Goal: Information Seeking & Learning: Learn about a topic

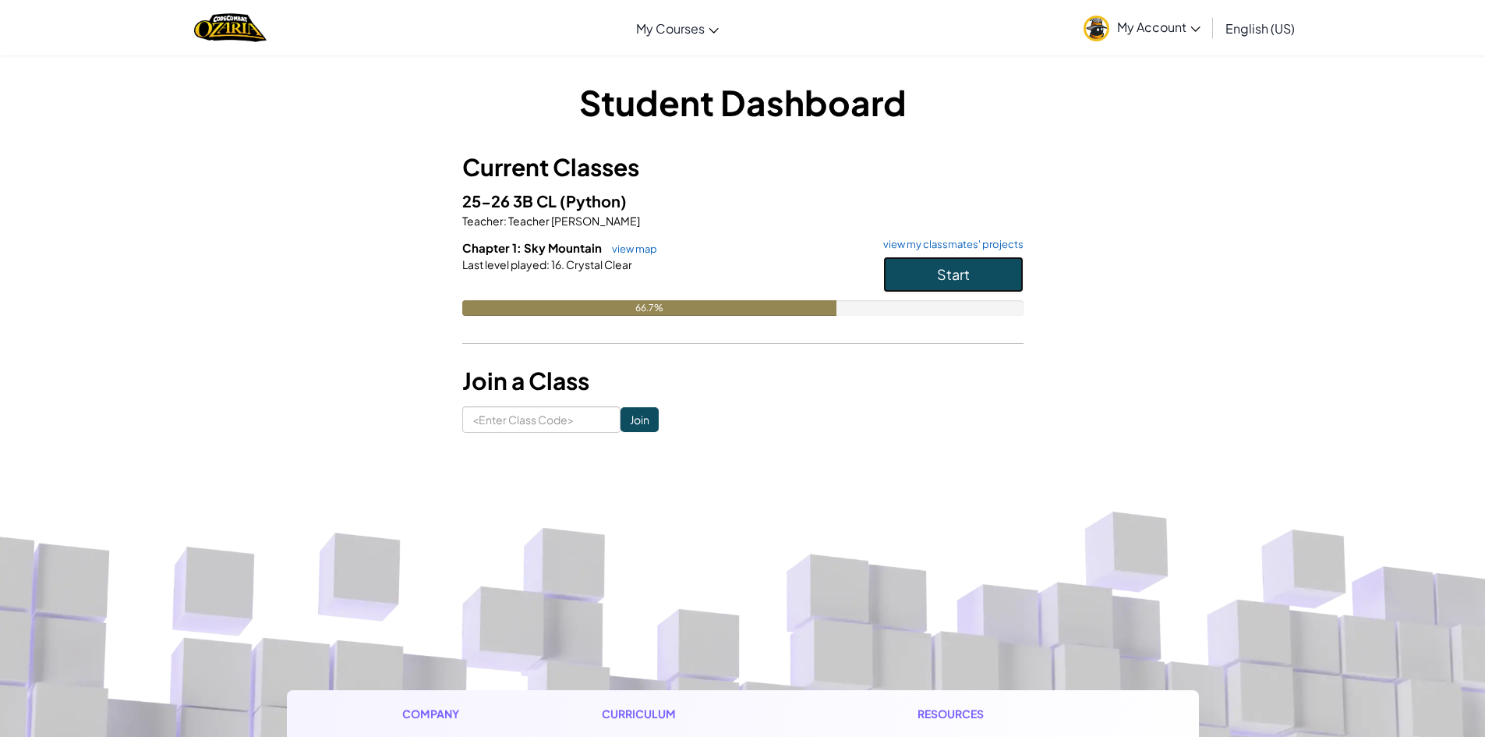
click at [957, 277] on span "Start" at bounding box center [953, 274] width 33 height 18
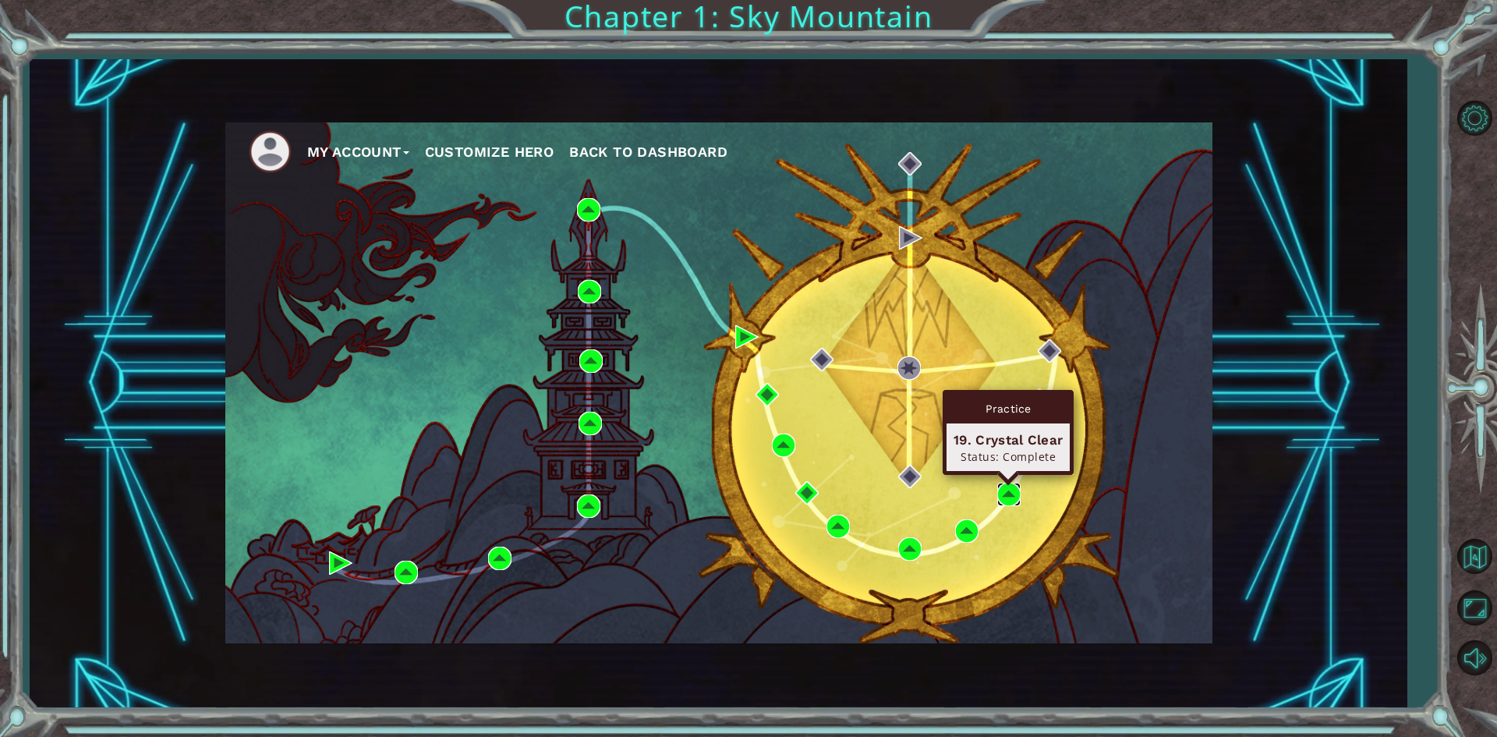
click at [1010, 492] on img at bounding box center [1008, 494] width 23 height 23
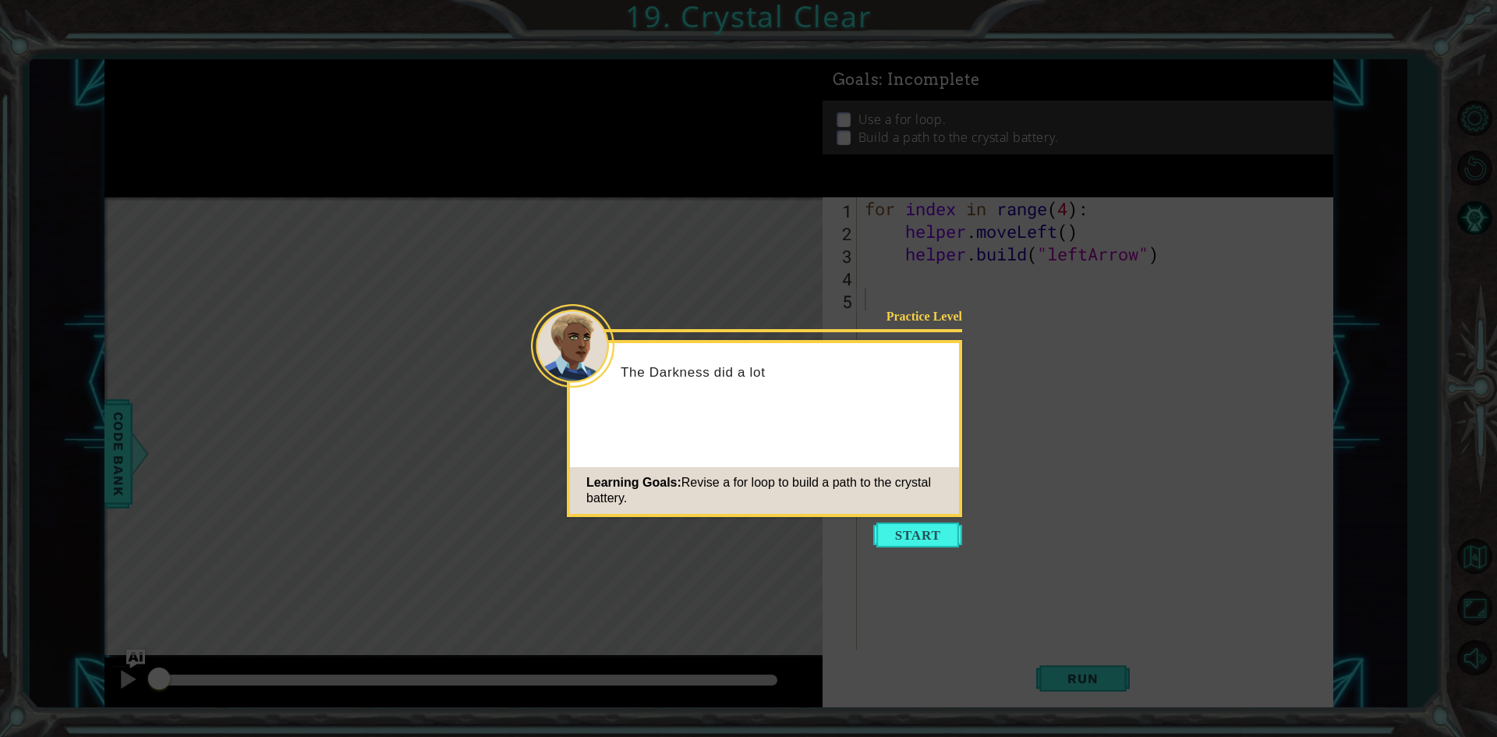
click at [949, 522] on icon at bounding box center [748, 368] width 1497 height 737
click at [942, 536] on button "Start" at bounding box center [917, 534] width 89 height 25
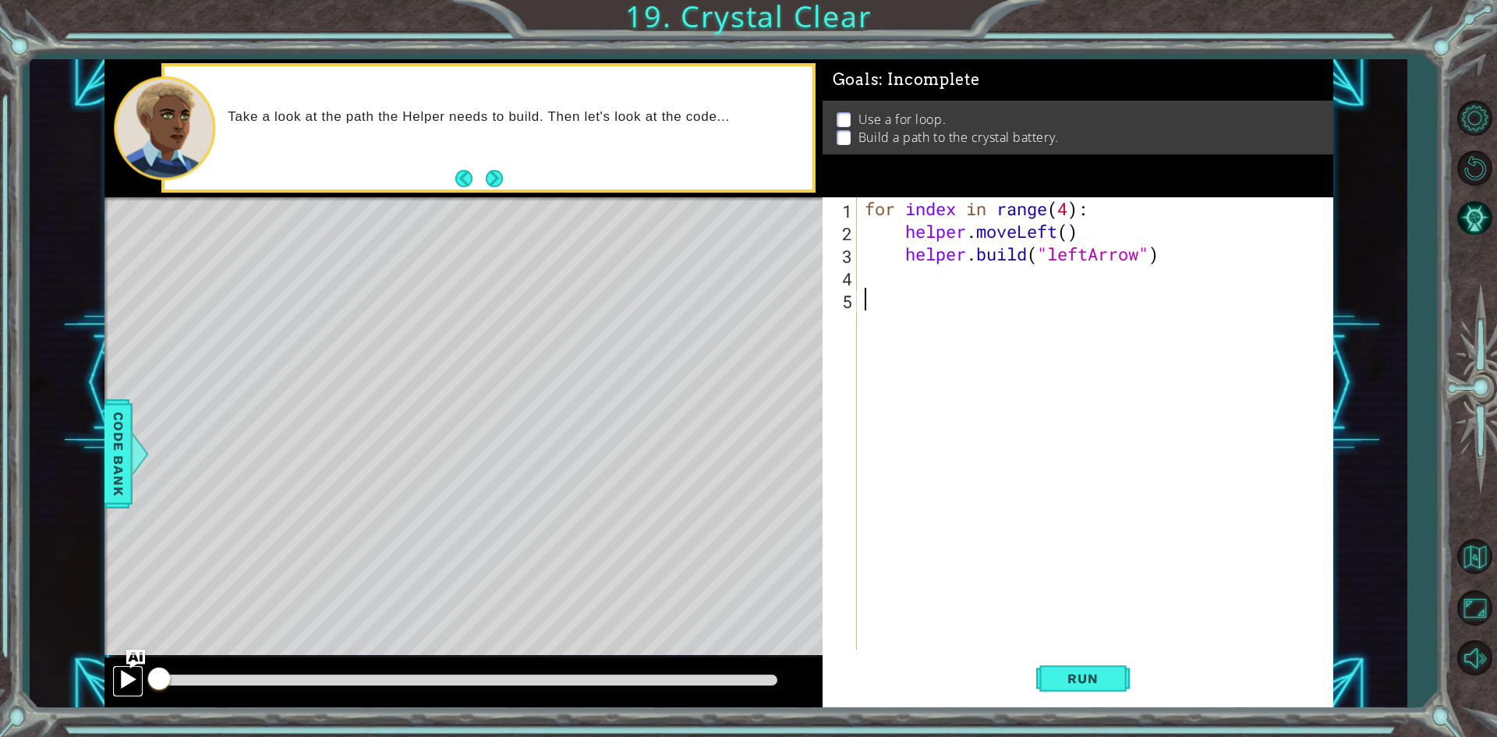
click at [118, 671] on div at bounding box center [128, 679] width 20 height 20
drag, startPoint x: 182, startPoint y: 682, endPoint x: 83, endPoint y: 717, distance: 106.1
click at [83, 717] on div "1 ההההההההההההההההההההההההההההההההההההההההההההההההההההההההההההההההההההההההההההה…" at bounding box center [748, 368] width 1497 height 737
click at [1104, 685] on span "Run" at bounding box center [1083, 679] width 62 height 16
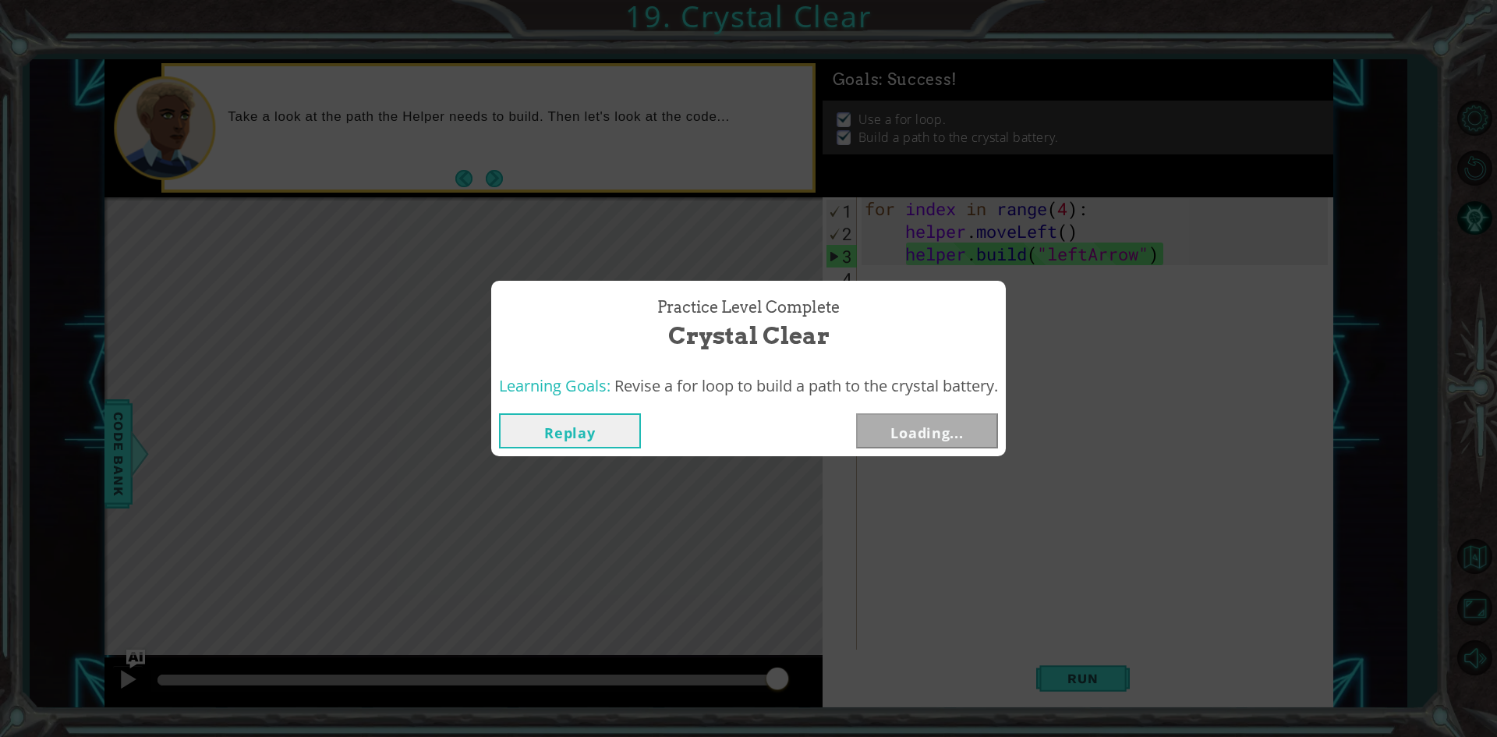
drag, startPoint x: 212, startPoint y: 678, endPoint x: 835, endPoint y: 725, distance: 624.8
click at [835, 725] on body "1 ההההההההההההההההההההההההההההההההההההההההההההההההההההההההההההההההההההההההההההה…" at bounding box center [748, 368] width 1497 height 737
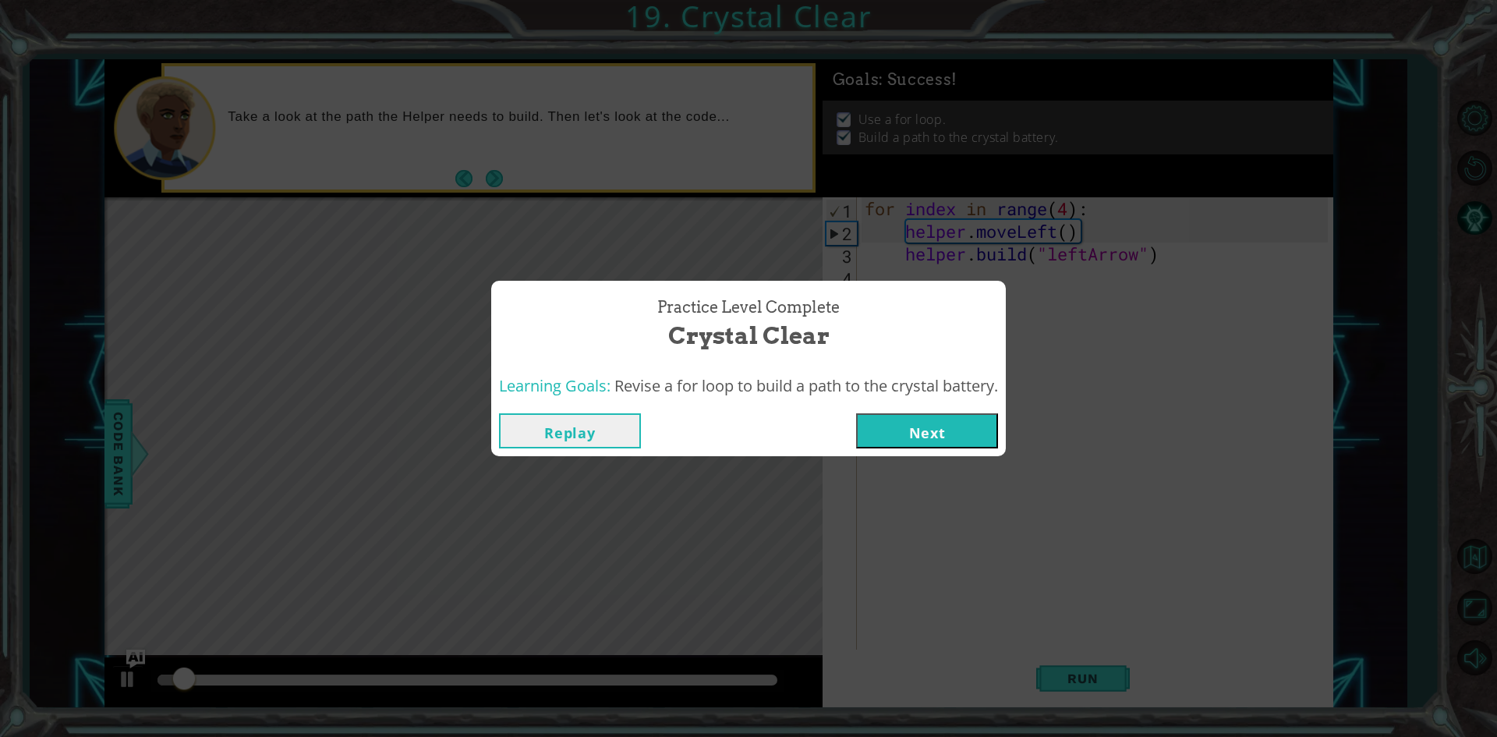
click at [901, 428] on button "Next" at bounding box center [927, 430] width 142 height 35
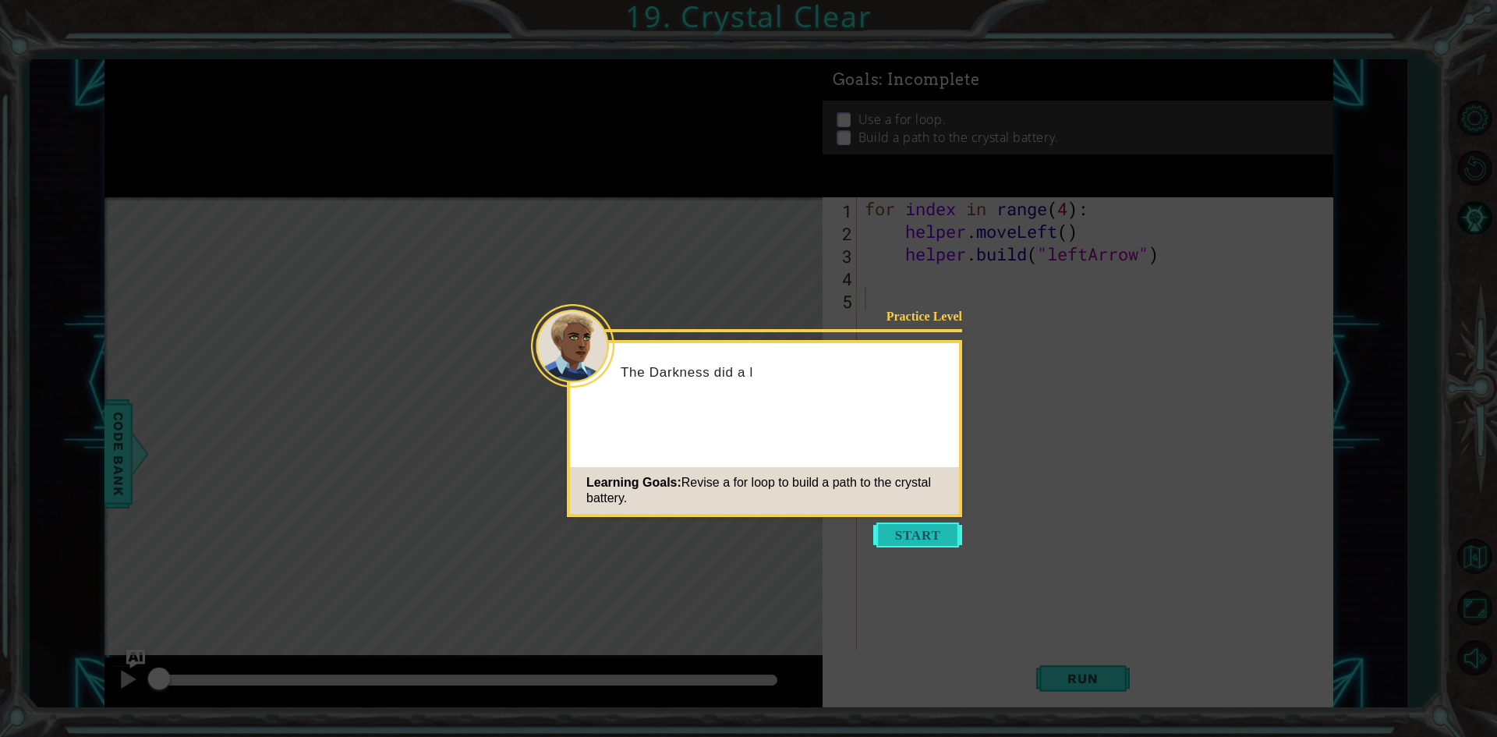
click at [898, 537] on button "Start" at bounding box center [917, 534] width 89 height 25
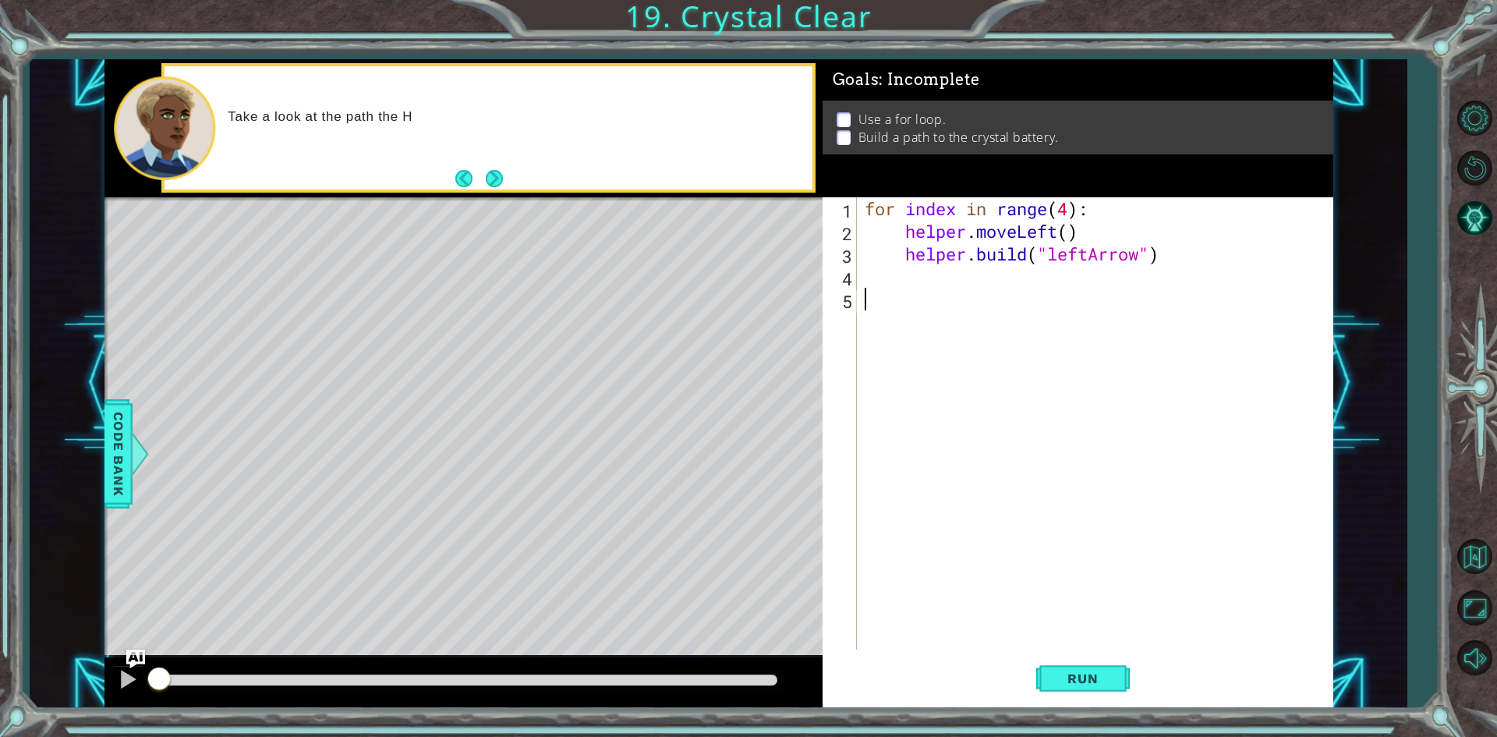
click at [1073, 211] on div "for index in range ( 4 ) : helper . moveLeft ( ) helper . build ( "leftArrow" )" at bounding box center [1099, 446] width 474 height 498
click at [1069, 671] on span "Run" at bounding box center [1083, 679] width 62 height 16
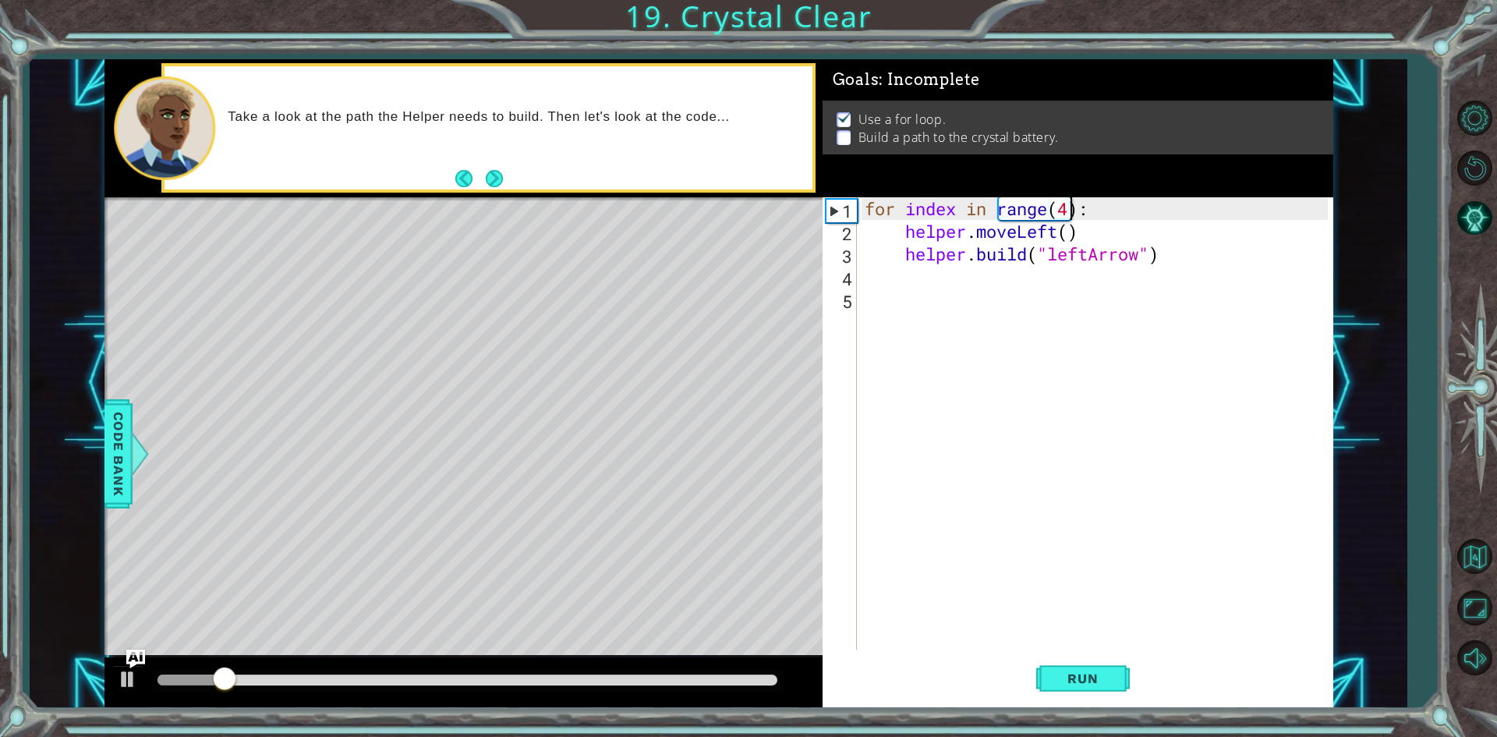
scroll to position [0, 9]
type textarea "for index in range(4):"
click at [1098, 682] on span "Run" at bounding box center [1083, 679] width 62 height 16
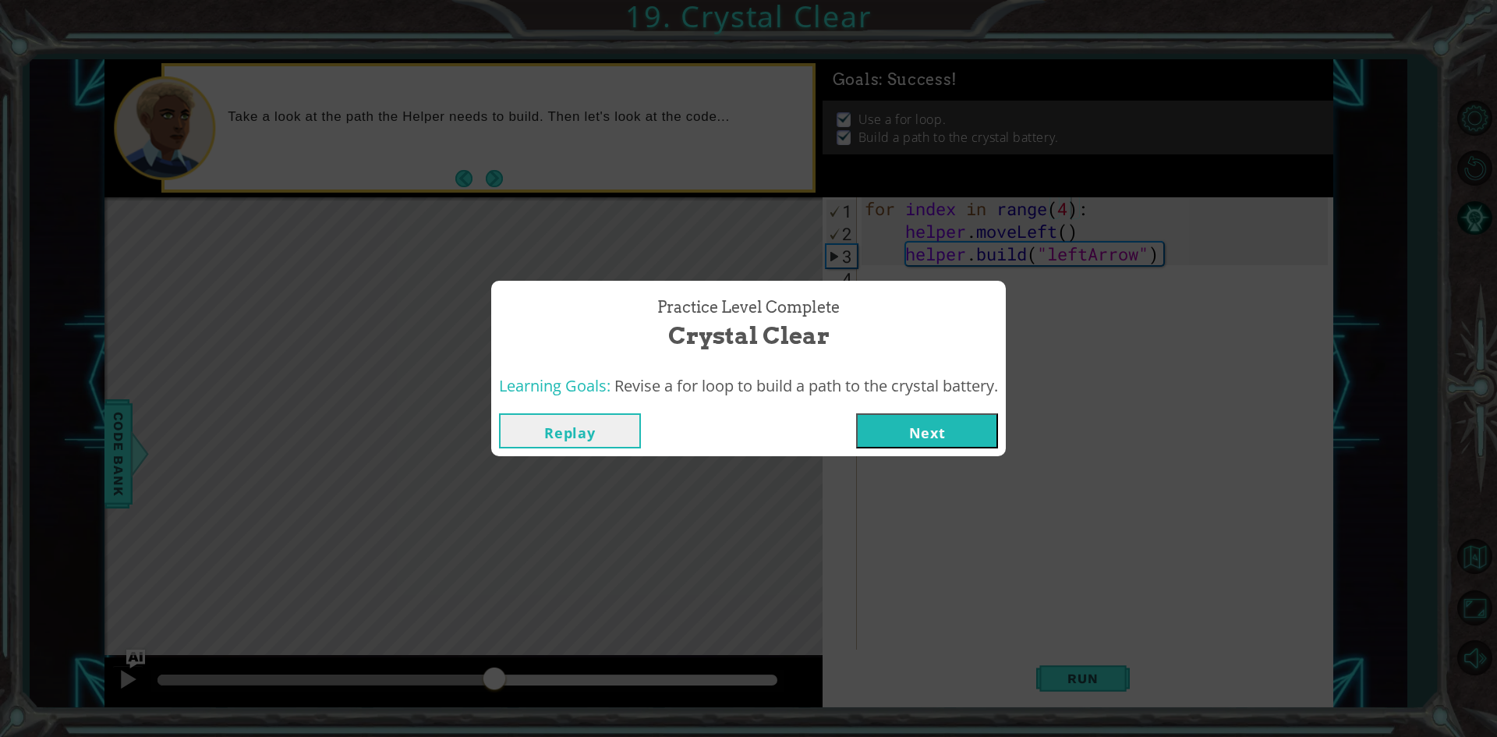
drag, startPoint x: 206, startPoint y: 672, endPoint x: 721, endPoint y: 479, distance: 549.8
click at [558, 603] on body "1 ההההההההההההההההההההההההההההההההההההההההההההההההההההההההההההההההההההההההההההה…" at bounding box center [748, 368] width 1497 height 737
click at [588, 429] on button "Replay" at bounding box center [570, 430] width 142 height 35
drag, startPoint x: 660, startPoint y: 678, endPoint x: 841, endPoint y: 462, distance: 282.3
click at [430, 462] on body "1 ההההההההההההההההההההההההההההההההההההההההההההההההההההההההההההההההההההההההההההה…" at bounding box center [748, 368] width 1497 height 737
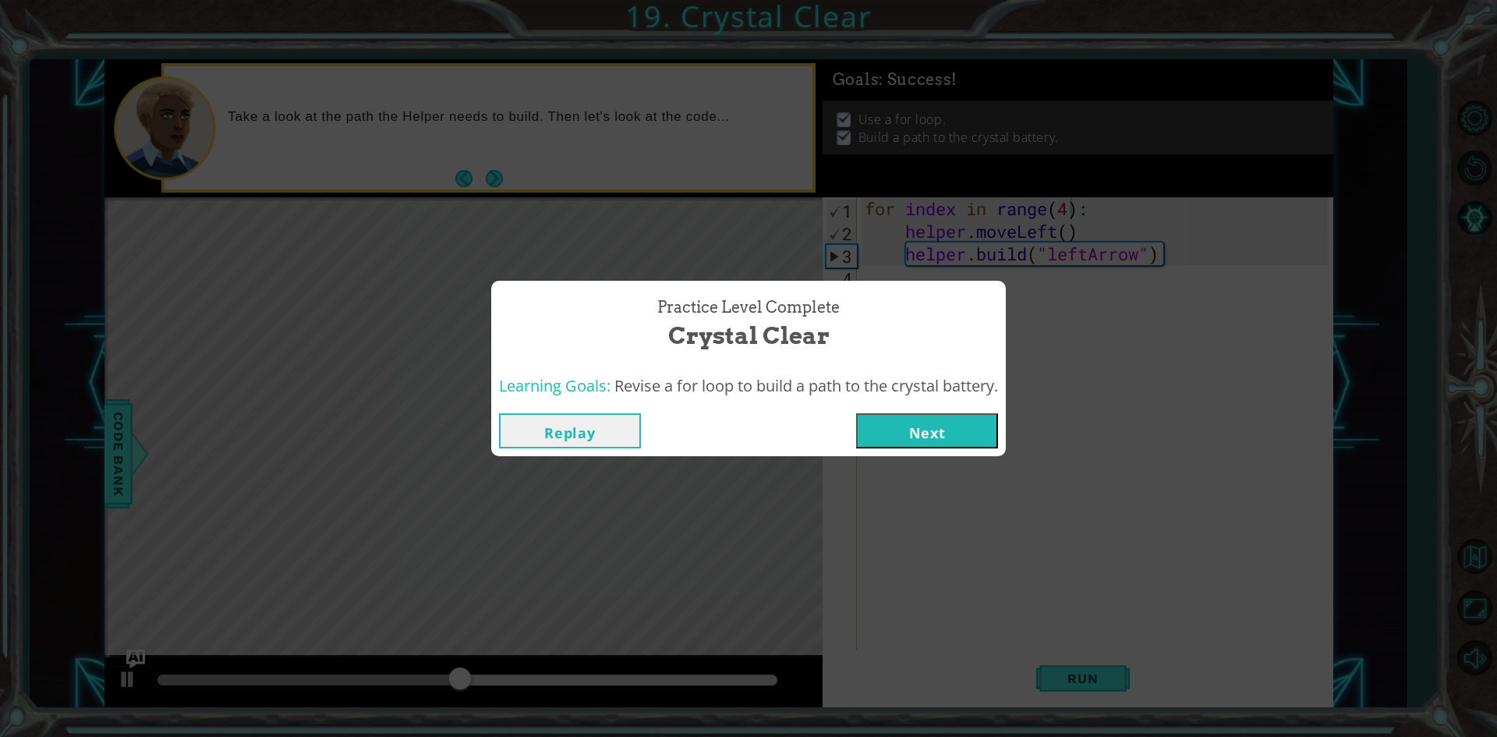
click at [883, 427] on button "Next" at bounding box center [927, 430] width 142 height 35
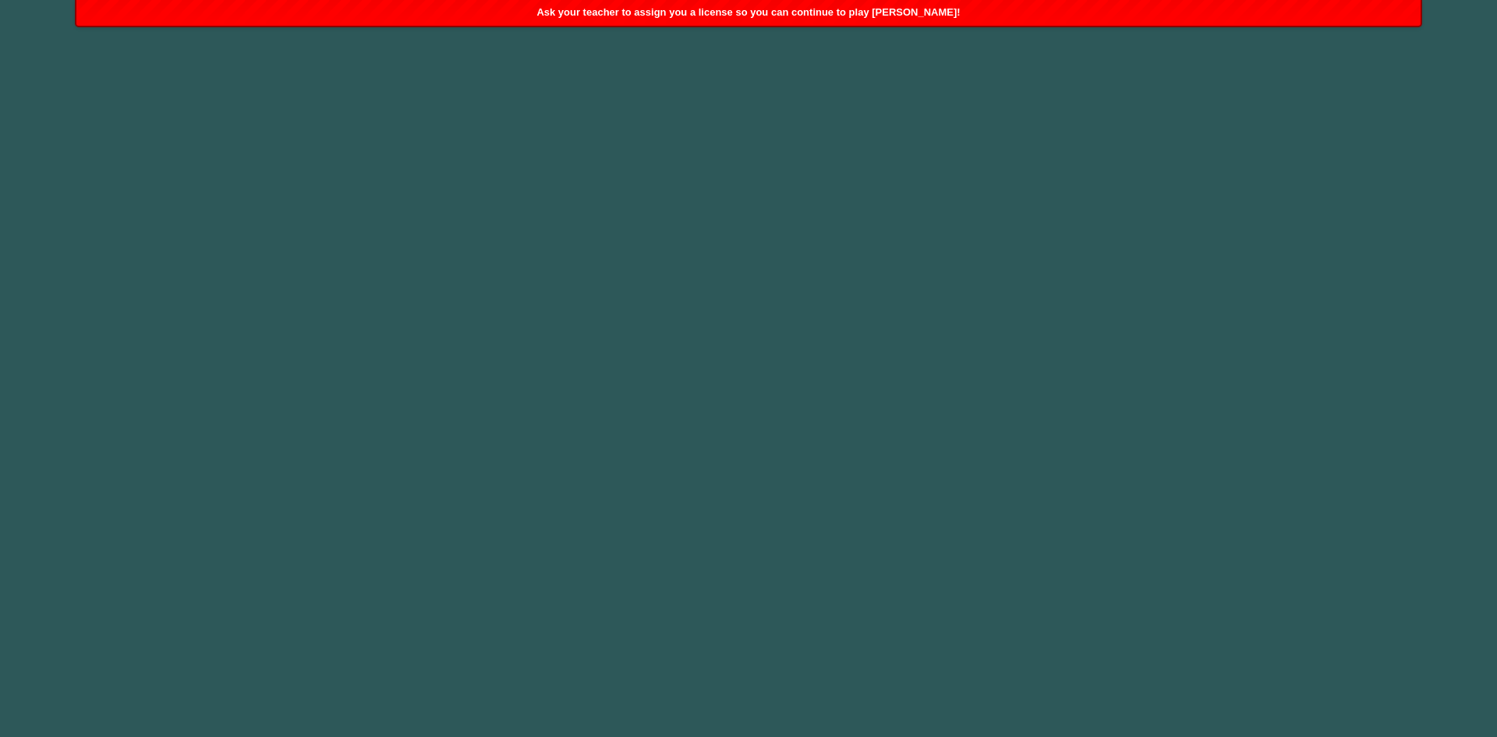
click at [825, 382] on body "Ask your teacher to assign you a license so you can continue to play [PERSON_NA…" at bounding box center [748, 368] width 1497 height 737
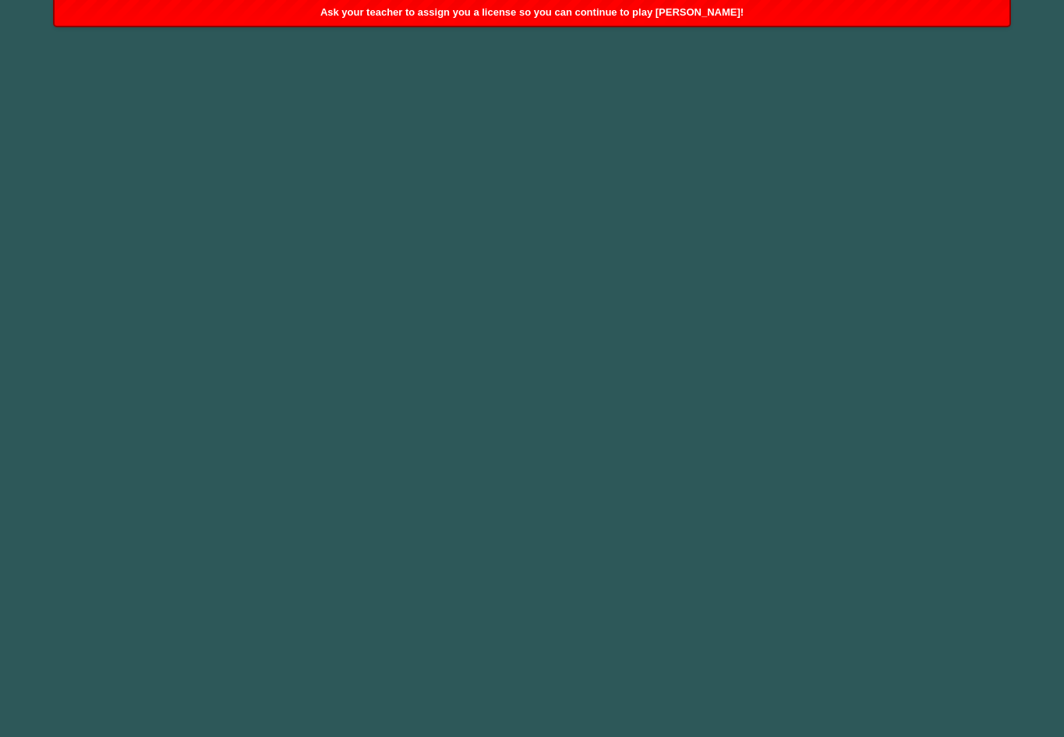
drag, startPoint x: 820, startPoint y: 348, endPoint x: 745, endPoint y: 288, distance: 96.6
click at [745, 288] on body "Ask your teacher to assign you a license so you can continue to play [PERSON_NA…" at bounding box center [532, 368] width 1064 height 737
click at [756, 288] on body "Ask your teacher to assign you a license so you can continue to play [PERSON_NA…" at bounding box center [532, 368] width 1064 height 737
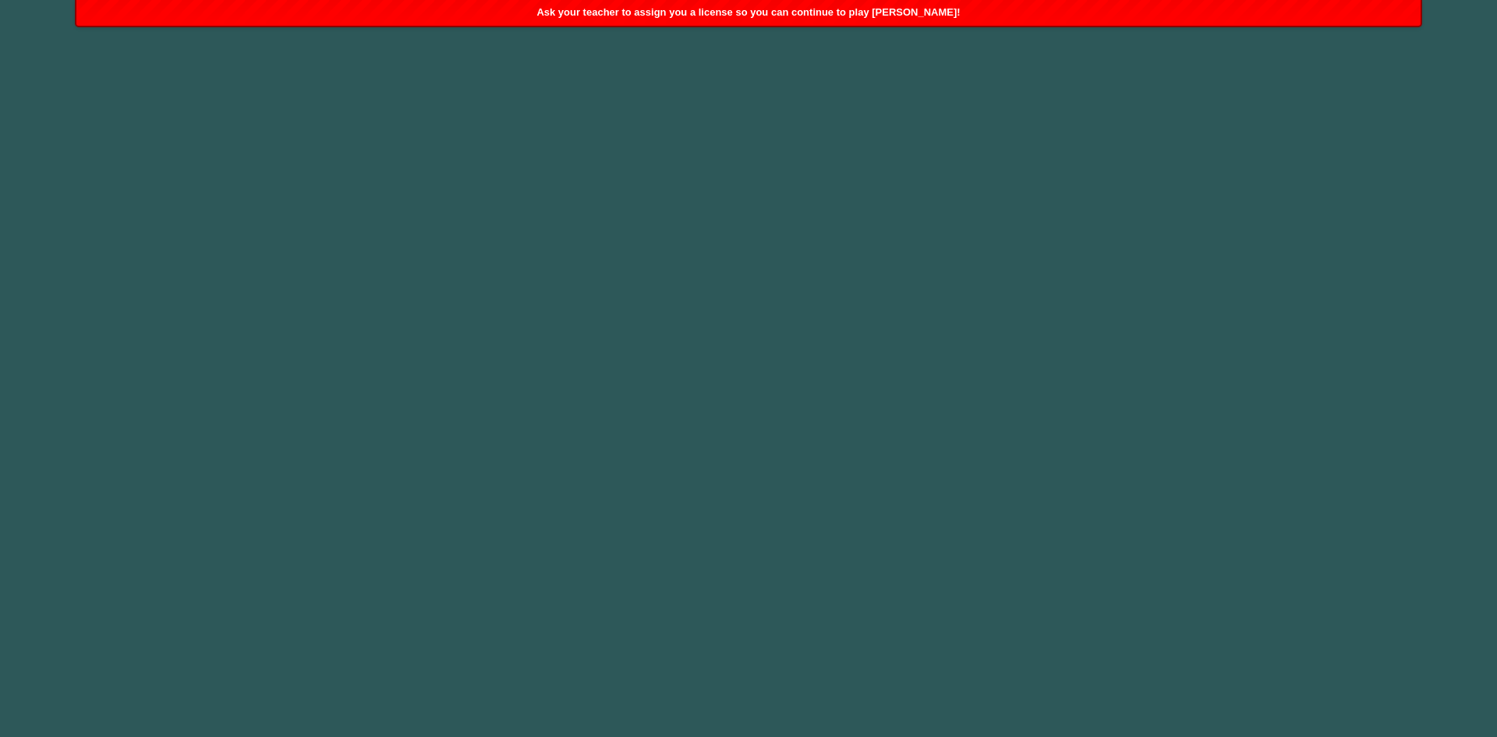
drag, startPoint x: 798, startPoint y: 249, endPoint x: 444, endPoint y: 174, distance: 361.8
drag, startPoint x: 444, startPoint y: 174, endPoint x: 1131, endPoint y: 177, distance: 686.2
drag, startPoint x: 1131, startPoint y: 177, endPoint x: 1118, endPoint y: 237, distance: 61.3
drag, startPoint x: 423, startPoint y: 228, endPoint x: 826, endPoint y: 167, distance: 406.9
click at [737, 191] on body "Ask your teacher to assign you a license so you can continue to play [PERSON_NA…" at bounding box center [748, 368] width 1497 height 737
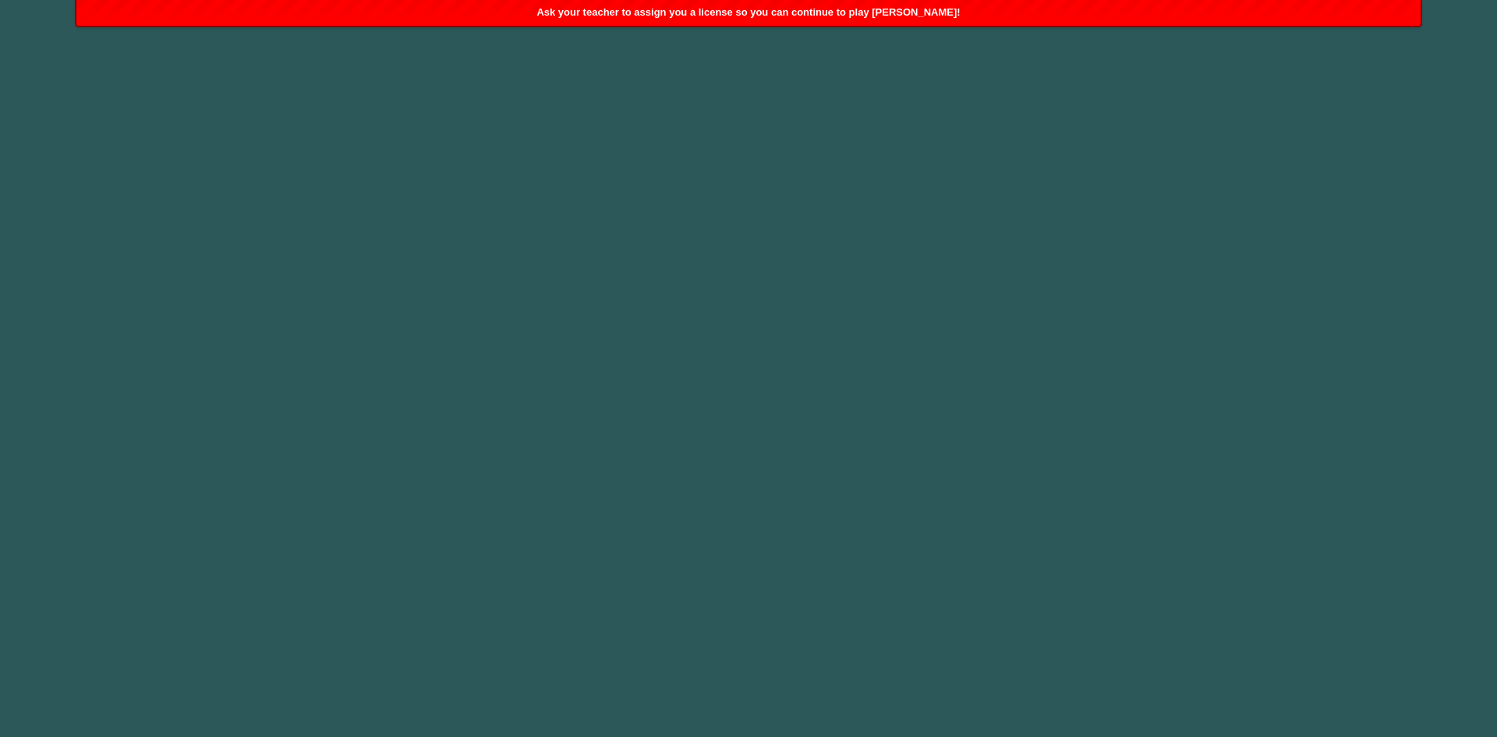
drag, startPoint x: 846, startPoint y: 168, endPoint x: 1127, endPoint y: 145, distance: 281.6
drag, startPoint x: 1127, startPoint y: 145, endPoint x: 1225, endPoint y: 138, distance: 98.5
click at [1225, 138] on body "Ask your teacher to assign you a license so you can continue to play [PERSON_NA…" at bounding box center [748, 368] width 1497 height 737
drag, startPoint x: 735, startPoint y: 374, endPoint x: 697, endPoint y: 374, distance: 38.2
drag, startPoint x: 697, startPoint y: 374, endPoint x: 1141, endPoint y: 104, distance: 519.3
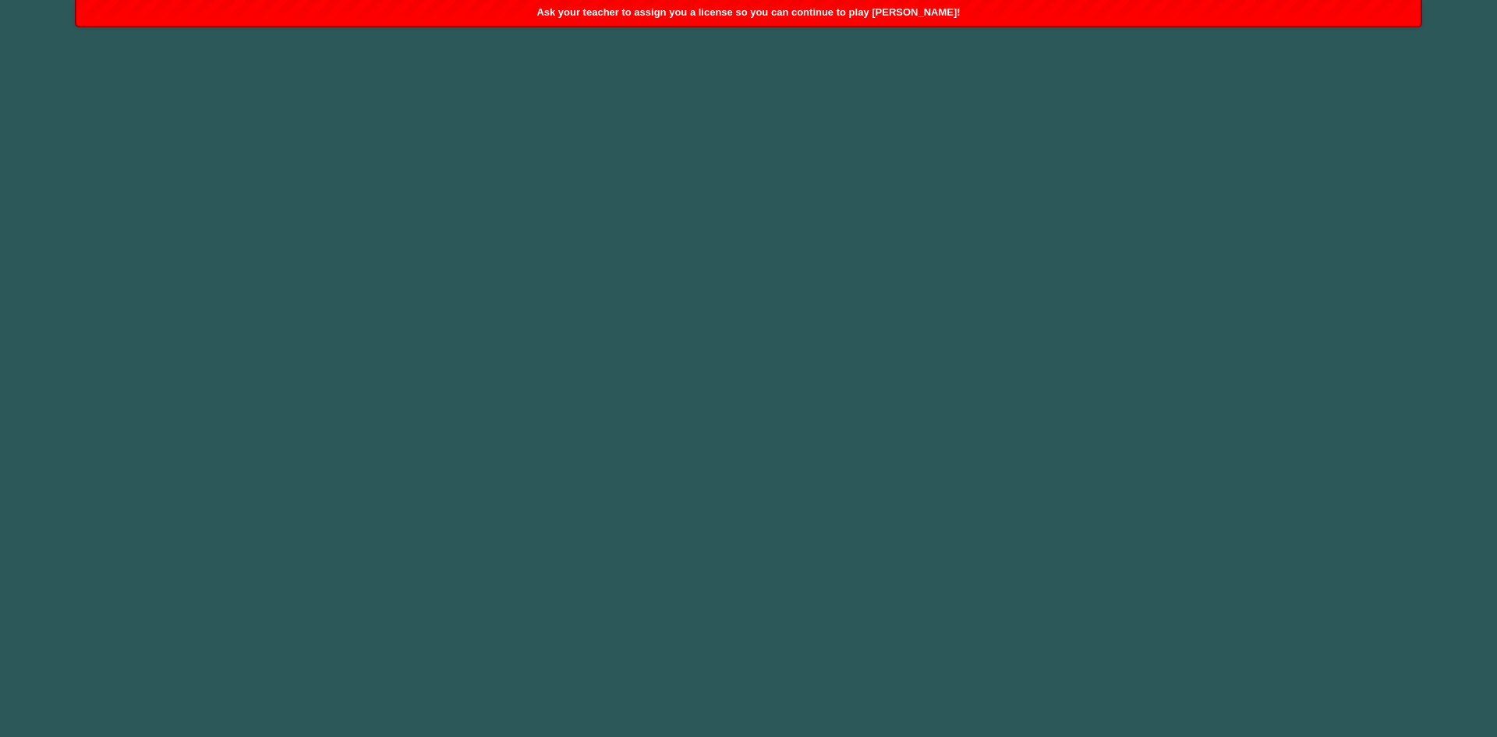
click at [972, 97] on body "Ask your teacher to assign you a license so you can continue to play [PERSON_NA…" at bounding box center [748, 368] width 1497 height 737
drag, startPoint x: 1141, startPoint y: 104, endPoint x: 1182, endPoint y: 110, distance: 41.8
drag, startPoint x: 1182, startPoint y: 110, endPoint x: 441, endPoint y: 199, distance: 746.1
drag, startPoint x: 441, startPoint y: 199, endPoint x: 994, endPoint y: 178, distance: 553.3
click at [464, 234] on body "Ask your teacher to assign you a license so you can continue to play [PERSON_NA…" at bounding box center [748, 368] width 1497 height 737
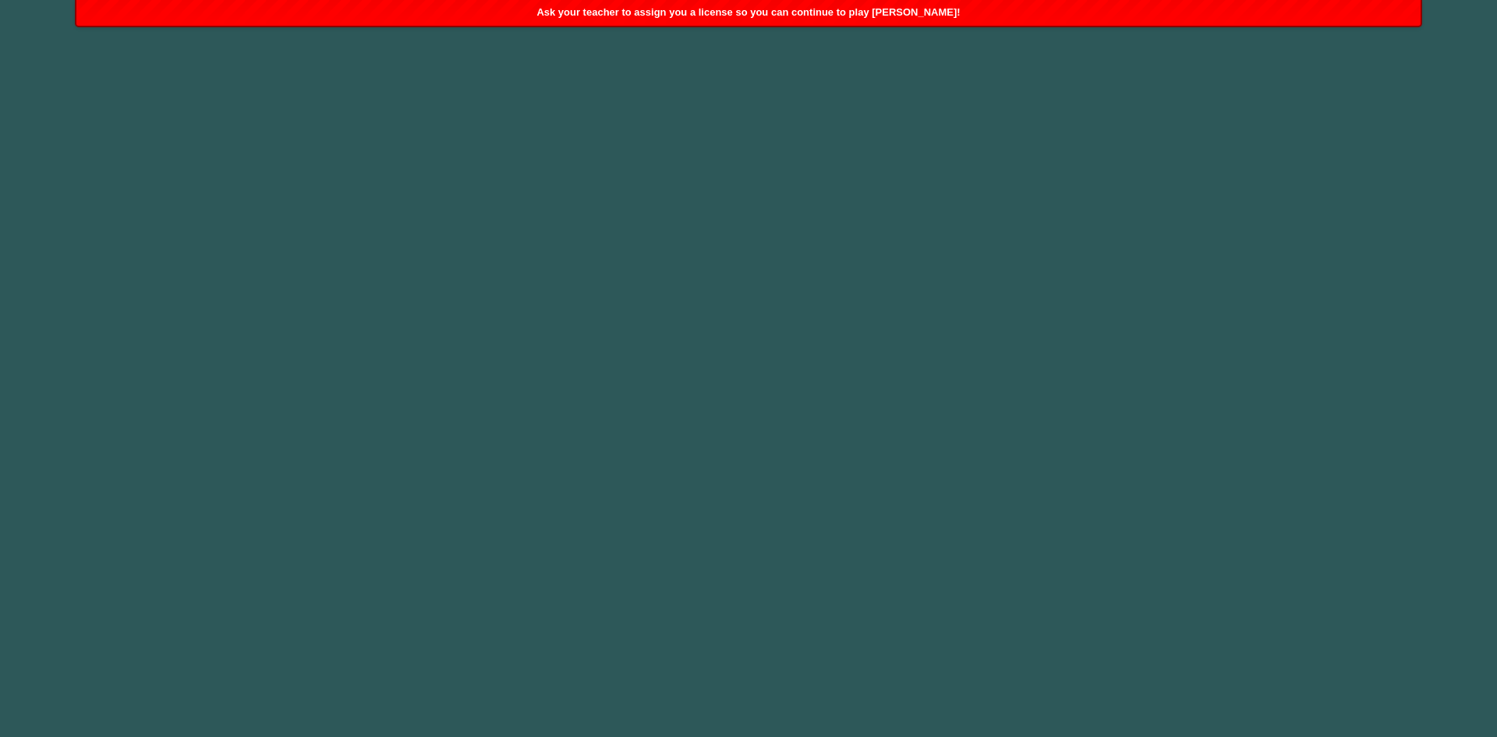
drag, startPoint x: 741, startPoint y: 289, endPoint x: 625, endPoint y: 288, distance: 116.2
drag, startPoint x: 625, startPoint y: 288, endPoint x: 73, endPoint y: 226, distance: 554.7
click at [52, 231] on body "Ask your teacher to assign you a license so you can continue to play [PERSON_NA…" at bounding box center [748, 368] width 1497 height 737
drag, startPoint x: 707, startPoint y: 171, endPoint x: 889, endPoint y: 171, distance: 181.7
drag, startPoint x: 1331, startPoint y: 298, endPoint x: 813, endPoint y: 202, distance: 526.6
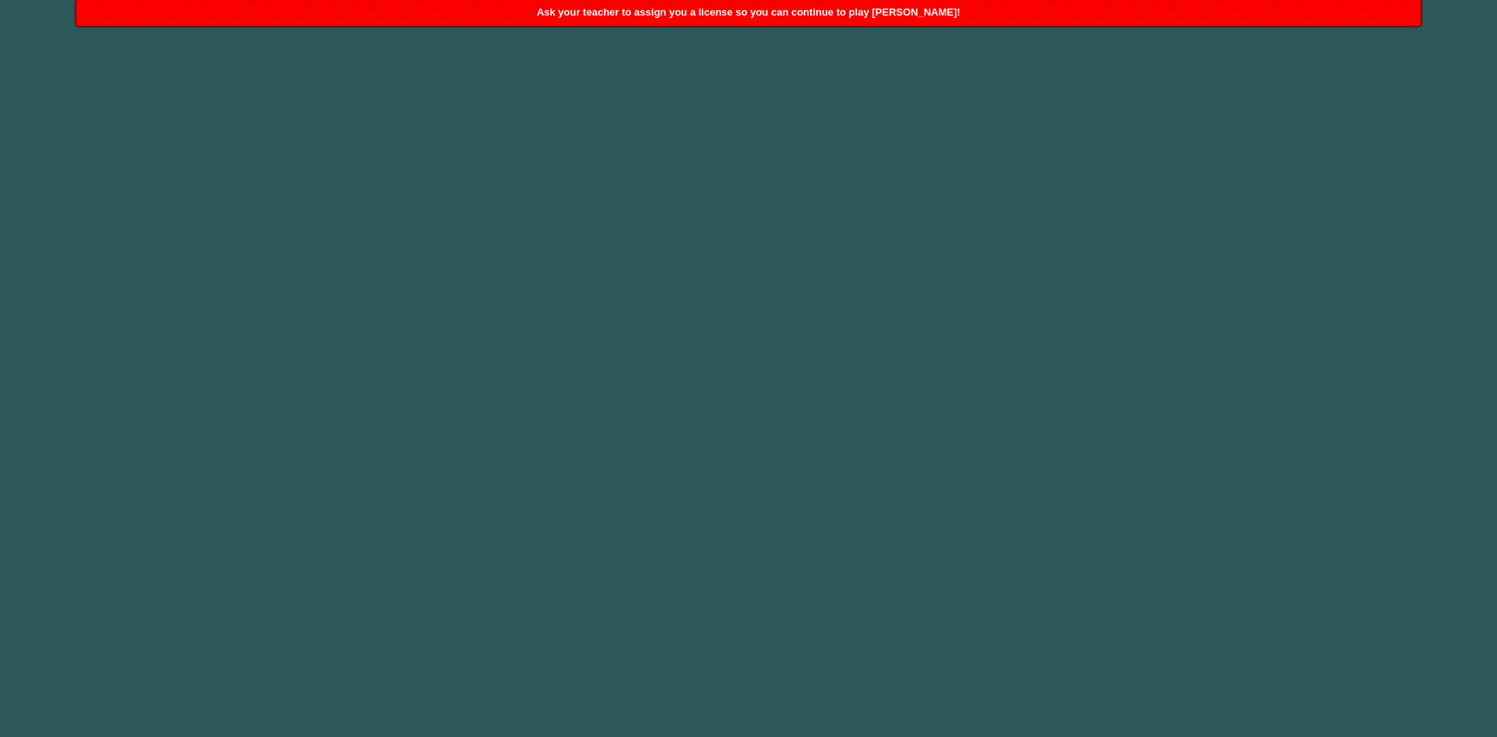
click at [834, 214] on body "Ask your teacher to assign you a license so you can continue to play [PERSON_NA…" at bounding box center [748, 368] width 1497 height 737
